Goal: Transaction & Acquisition: Purchase product/service

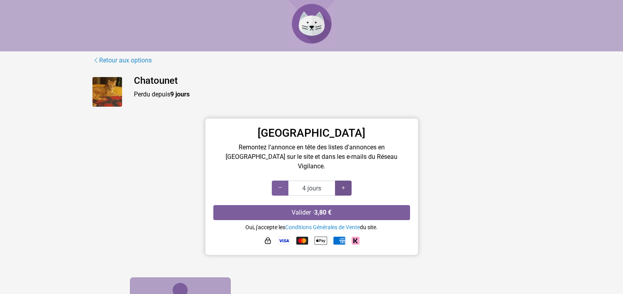
click at [343, 184] on icon at bounding box center [343, 188] width 6 height 8
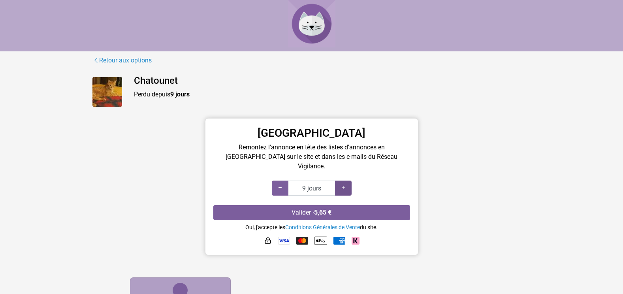
click at [343, 184] on icon at bounding box center [343, 188] width 6 height 8
click at [278, 184] on icon at bounding box center [280, 188] width 6 height 8
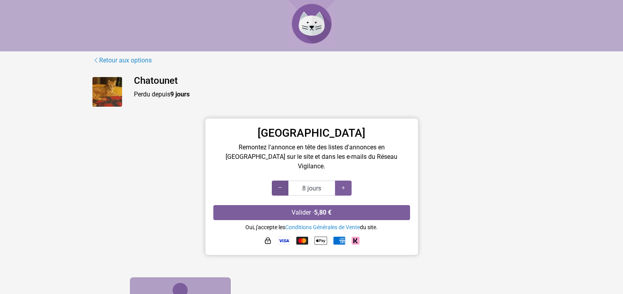
click at [278, 184] on icon at bounding box center [280, 188] width 6 height 8
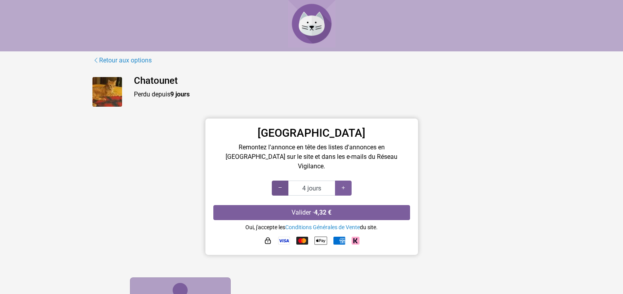
type input "3 jours"
click at [278, 184] on icon at bounding box center [280, 188] width 6 height 8
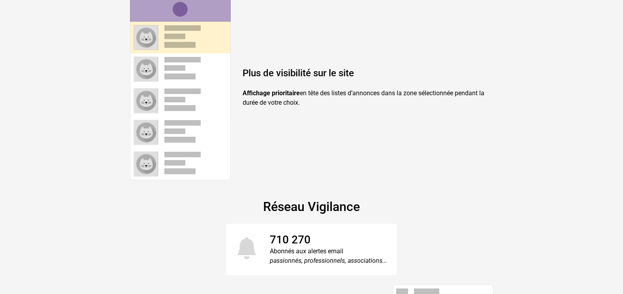
scroll to position [316, 0]
